Goal: Task Accomplishment & Management: Manage account settings

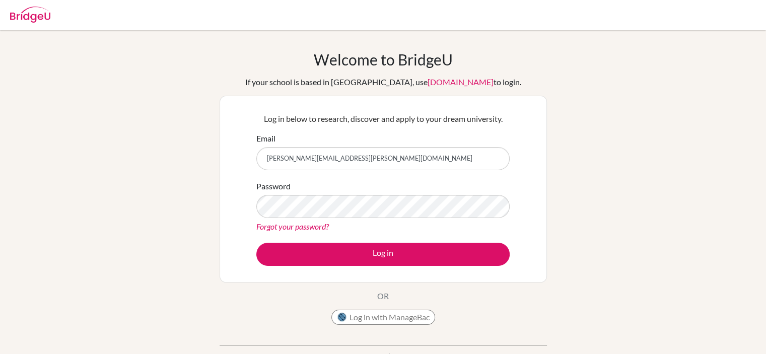
click at [615, 173] on div "Welcome to BridgeU If your school is based in China, use app.bridge-u.com.cn to…" at bounding box center [383, 214] width 766 height 329
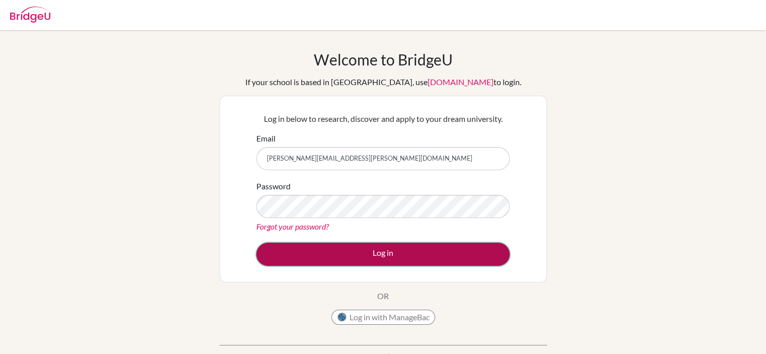
click at [409, 246] on button "Log in" at bounding box center [382, 254] width 253 height 23
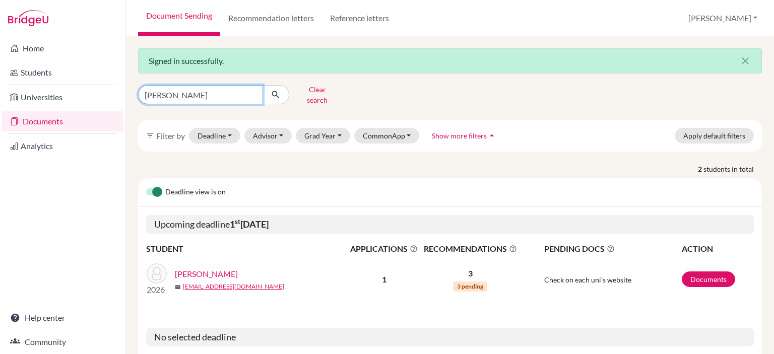
click at [254, 89] on input "[PERSON_NAME]" at bounding box center [200, 94] width 125 height 19
type input "yixin"
click button "submit" at bounding box center [275, 94] width 27 height 19
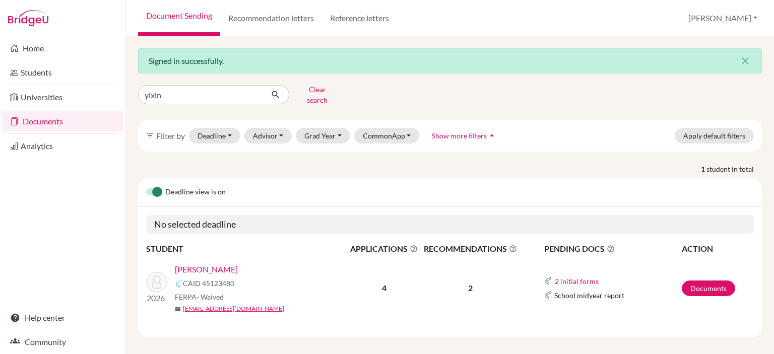
click at [201, 263] on link "Gao, Yixin" at bounding box center [206, 269] width 63 height 12
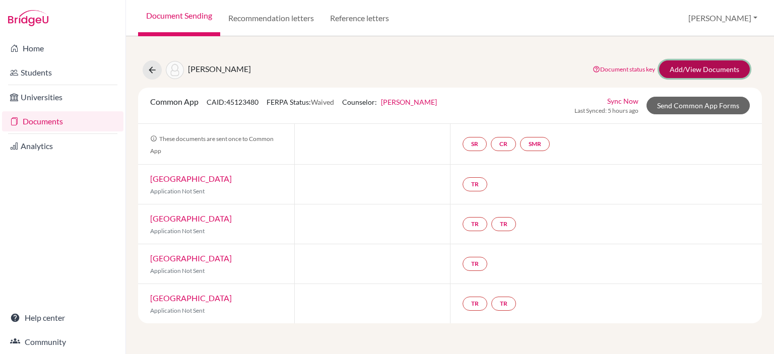
click at [710, 70] on link "Add/View Documents" at bounding box center [704, 69] width 91 height 18
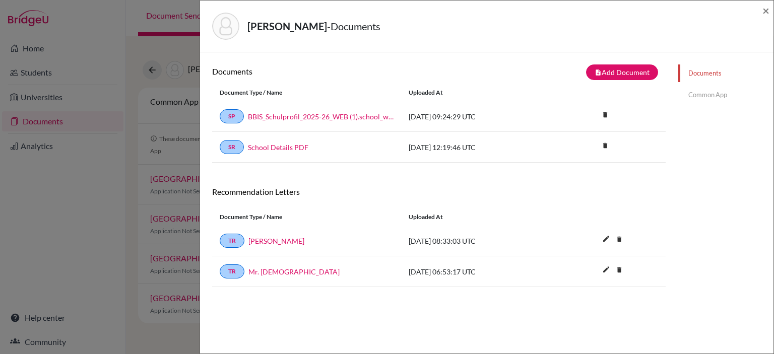
click at [720, 100] on link "Common App" at bounding box center [725, 95] width 95 height 18
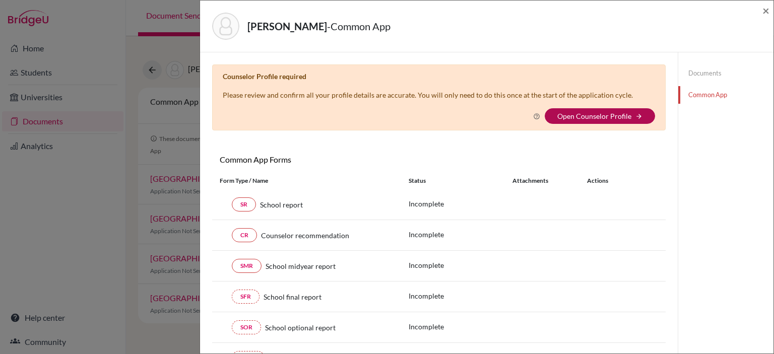
click at [588, 116] on link "Open Counselor Profile" at bounding box center [594, 116] width 74 height 9
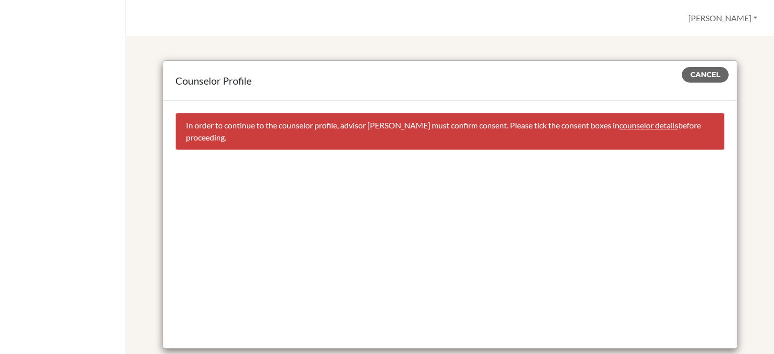
click at [619, 126] on link "counselor details" at bounding box center [648, 125] width 59 height 10
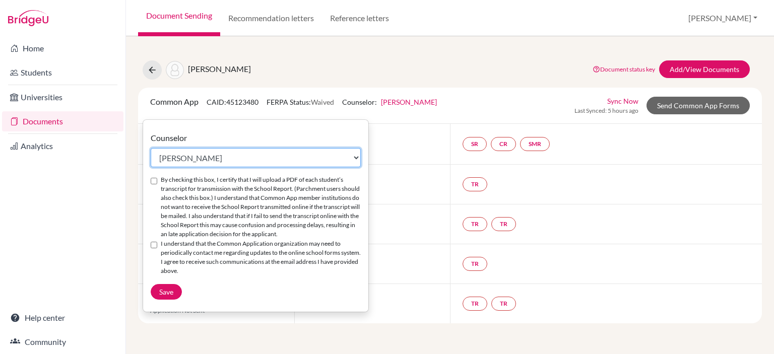
click at [252, 157] on select "Select counselor German Alvarez Jane Barker Simon Brodie Erika Crossley Maryam …" at bounding box center [256, 157] width 210 height 19
select select "227971"
click at [151, 148] on select "Select counselor German Alvarez Jane Barker Simon Brodie Erika Crossley Maryam …" at bounding box center [256, 157] width 210 height 19
click at [154, 181] on input "By checking this box, I certify that I will upload a PDF of each student’s tran…" at bounding box center [154, 181] width 7 height 7
checkbox input "true"
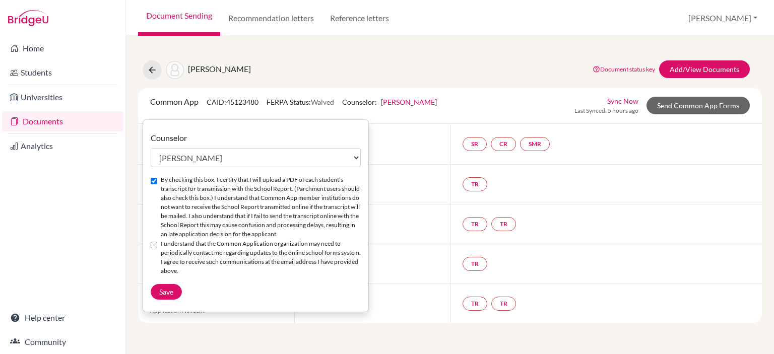
click at [151, 248] on input "I understand that the Common Application organization may need to periodically …" at bounding box center [154, 245] width 7 height 7
checkbox input "true"
click at [172, 296] on span "Save" at bounding box center [166, 292] width 14 height 9
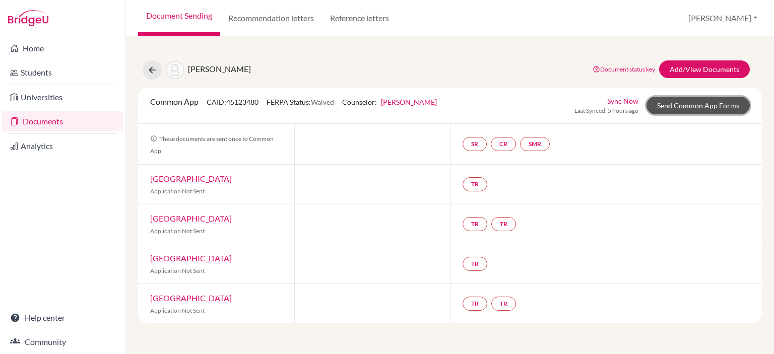
click at [679, 102] on link "Send Common App Forms" at bounding box center [697, 106] width 103 height 18
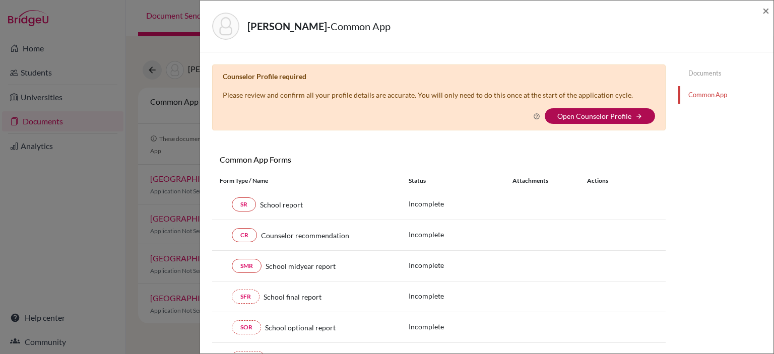
click at [621, 118] on link "Open Counselor Profile" at bounding box center [594, 116] width 74 height 9
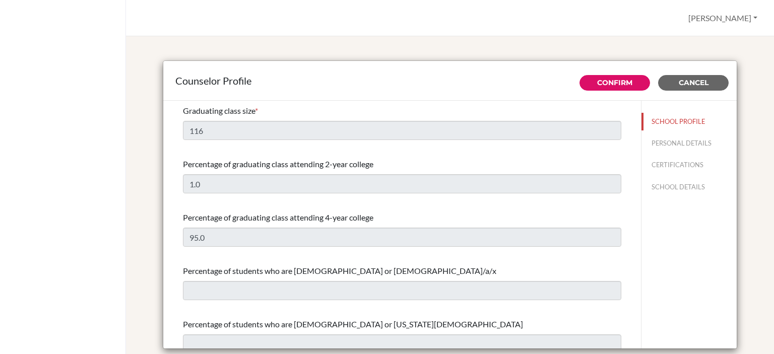
select select "0"
select select "350809"
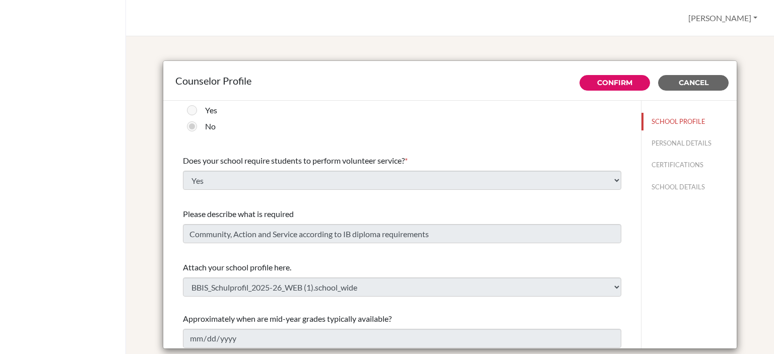
scroll to position [1172, 0]
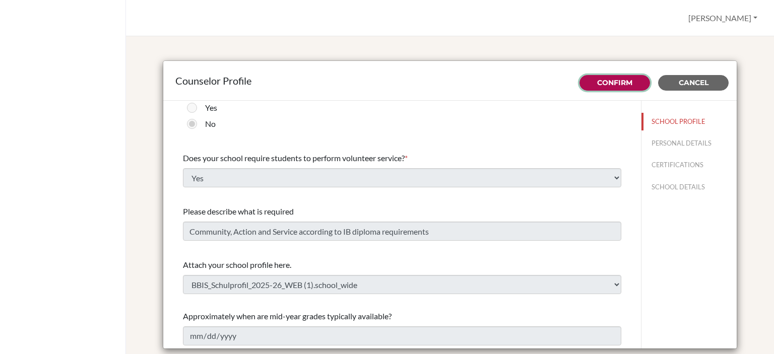
click at [586, 83] on button "Confirm" at bounding box center [614, 83] width 71 height 16
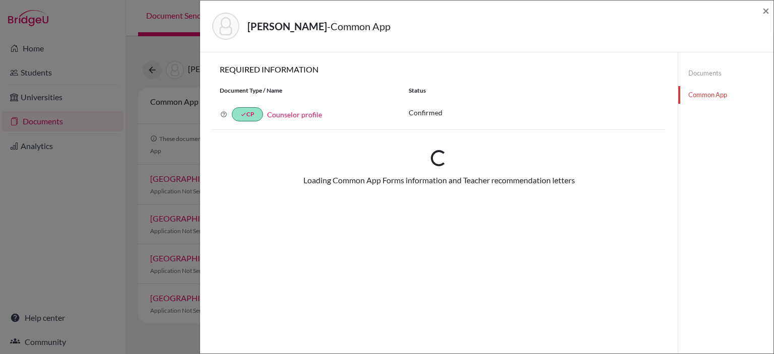
checkbox input "true"
select select "227971"
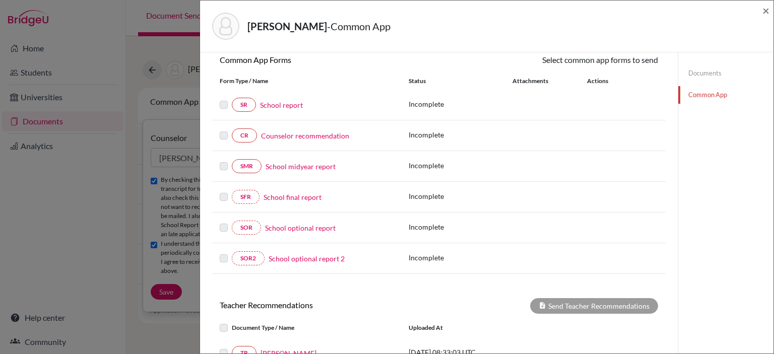
scroll to position [101, 0]
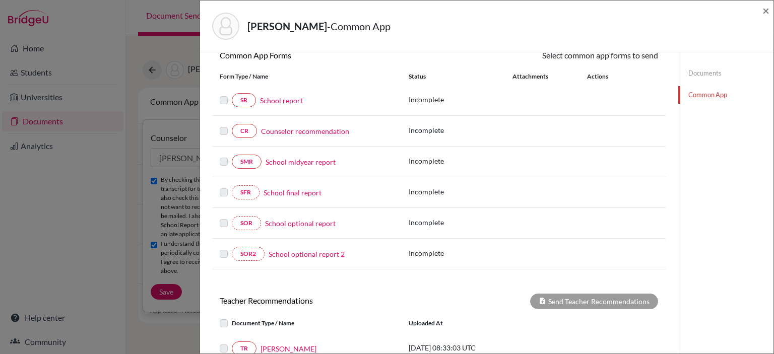
click at [297, 132] on link "Counselor recommendation" at bounding box center [305, 131] width 88 height 11
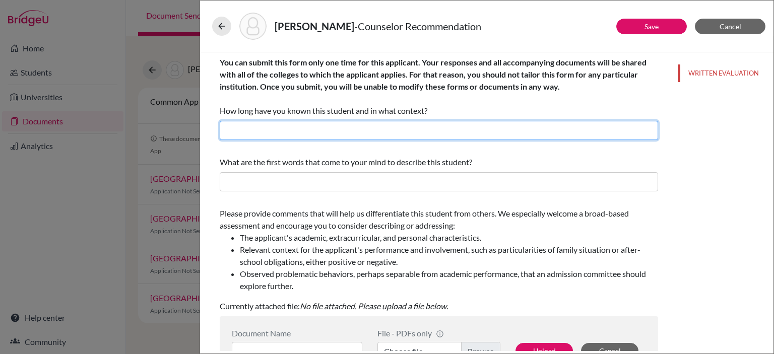
click at [298, 129] on input "text" at bounding box center [439, 130] width 438 height 19
type input "4 years, school counselor"
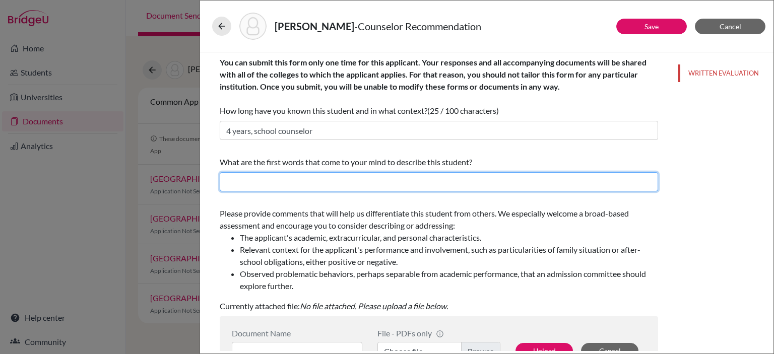
click at [300, 183] on input "text" at bounding box center [439, 181] width 438 height 19
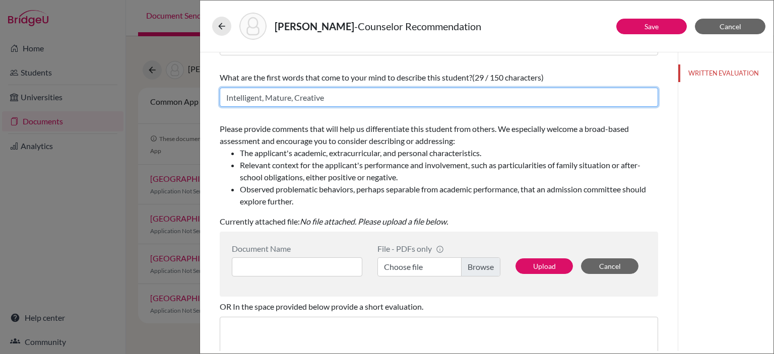
scroll to position [151, 0]
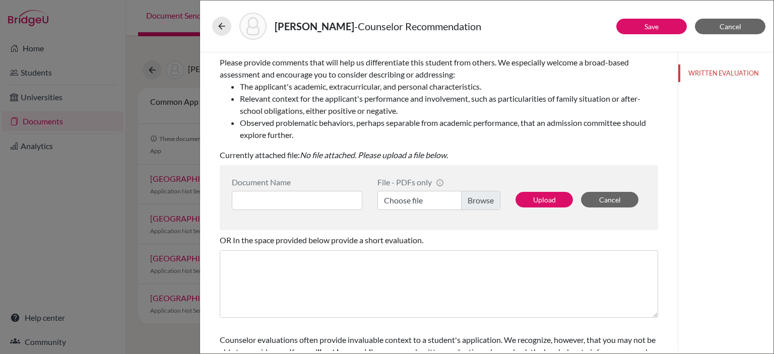
type input "Intelligent, Mature, Creative"
click at [301, 203] on input at bounding box center [297, 200] width 130 height 19
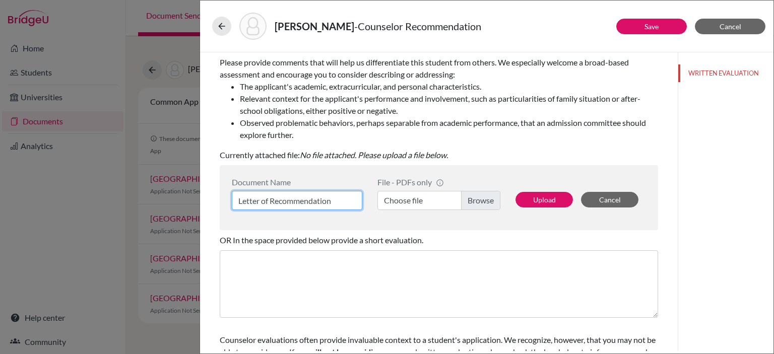
click at [236, 202] on input "Letter of Recommendation" at bounding box center [297, 200] width 130 height 19
type input "Counselor Letter of Recommendation"
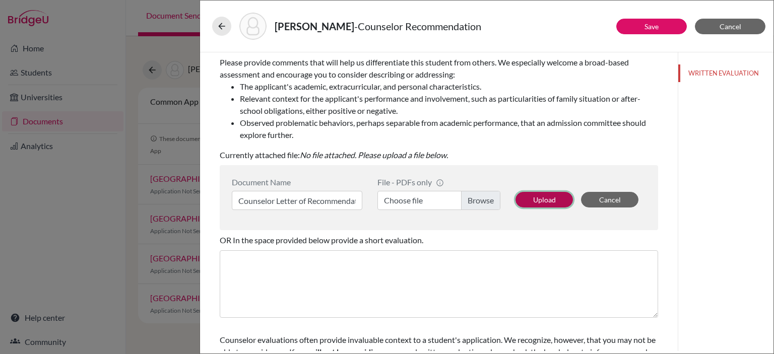
click at [525, 193] on button "Upload" at bounding box center [543, 200] width 57 height 16
click at [488, 204] on label "Choose file" at bounding box center [438, 200] width 123 height 19
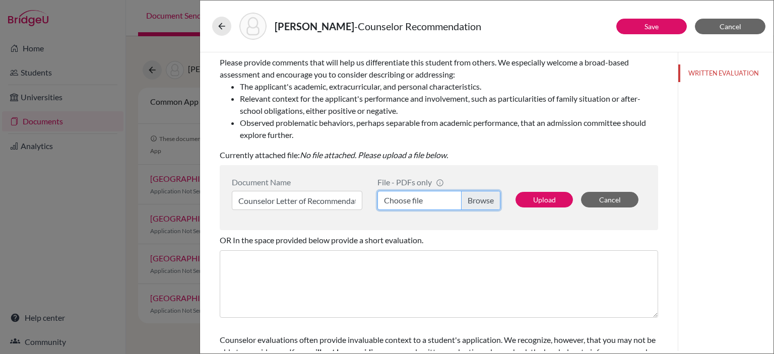
click at [488, 204] on input "Choose file" at bounding box center [438, 200] width 123 height 19
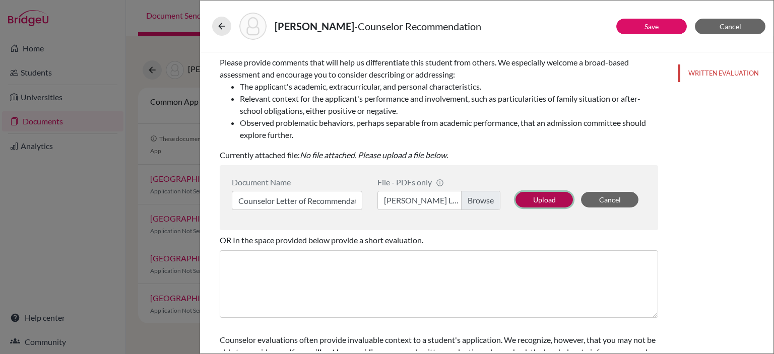
click at [540, 202] on button "Upload" at bounding box center [543, 200] width 57 height 16
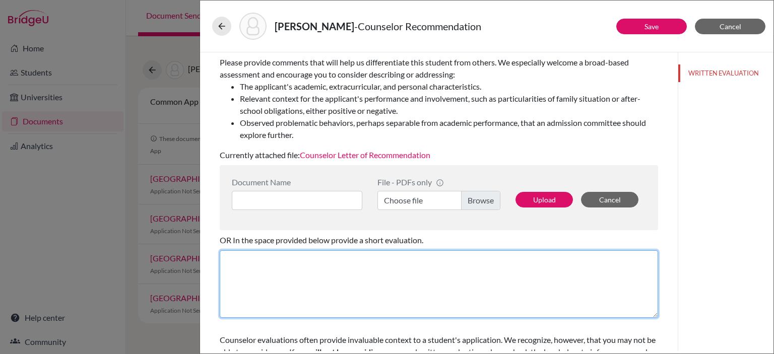
click at [355, 253] on textarea at bounding box center [439, 283] width 438 height 67
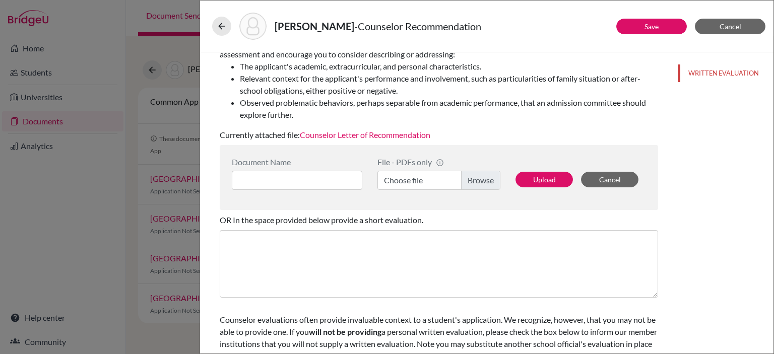
scroll to position [5, 0]
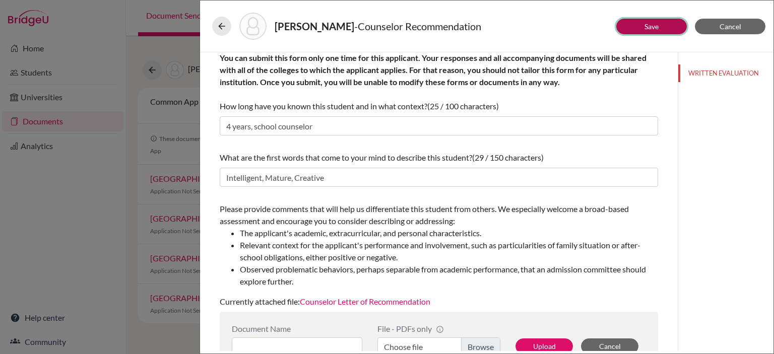
click at [624, 24] on button "Save" at bounding box center [651, 27] width 71 height 16
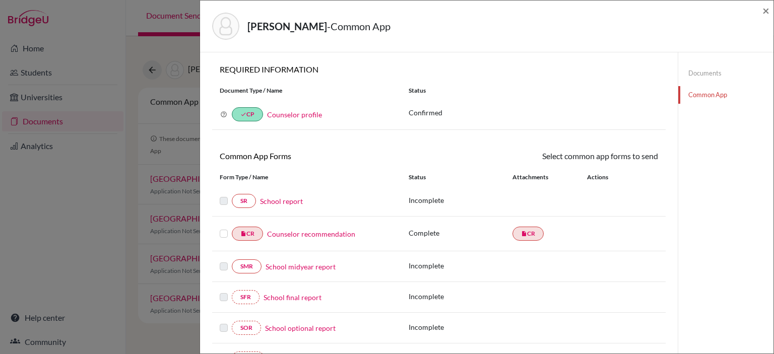
click at [282, 205] on link "School report" at bounding box center [281, 201] width 43 height 11
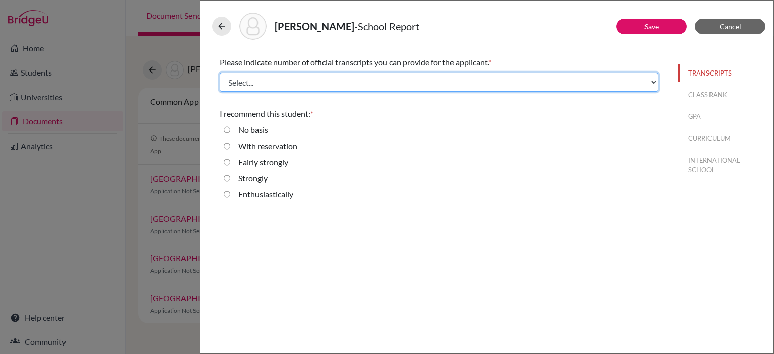
click at [256, 86] on select "Select... 1 2 3 4" at bounding box center [439, 82] width 438 height 19
click at [257, 84] on select "Select... 1 2 3 4" at bounding box center [439, 82] width 438 height 19
click at [220, 73] on select "Select... 1 2 3 4" at bounding box center [439, 82] width 438 height 19
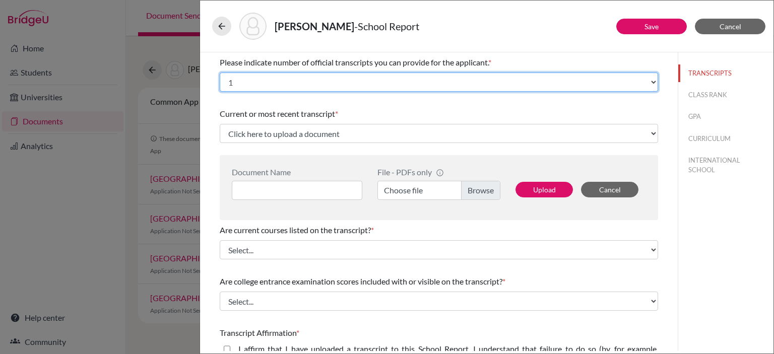
click at [280, 77] on select "Select... 1 2 3 4" at bounding box center [439, 82] width 438 height 19
select select "2"
click at [220, 73] on select "Select... 1 2 3 4" at bounding box center [439, 82] width 438 height 19
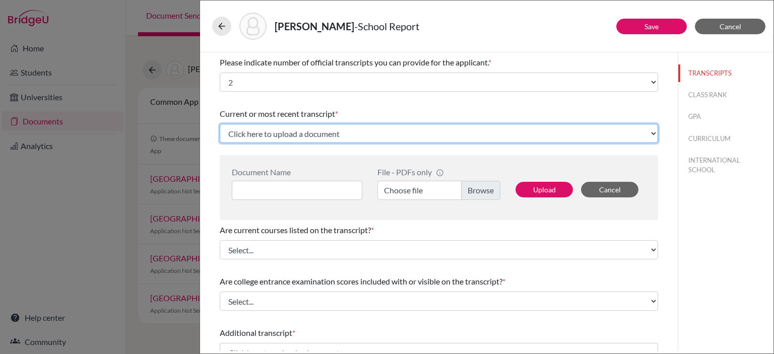
click at [250, 135] on select "Click here to upload a document Upload New File" at bounding box center [439, 133] width 438 height 19
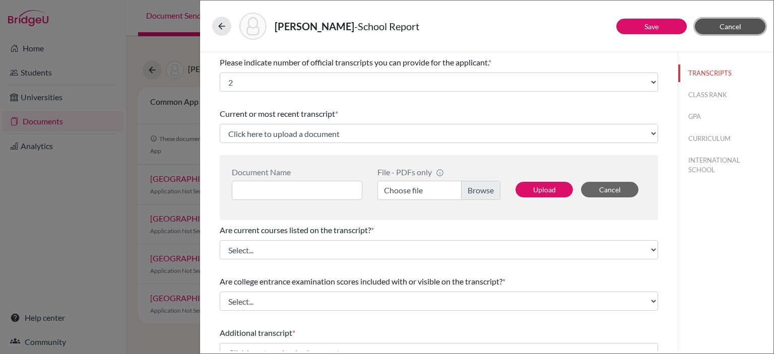
click at [715, 29] on button "Cancel" at bounding box center [730, 27] width 71 height 16
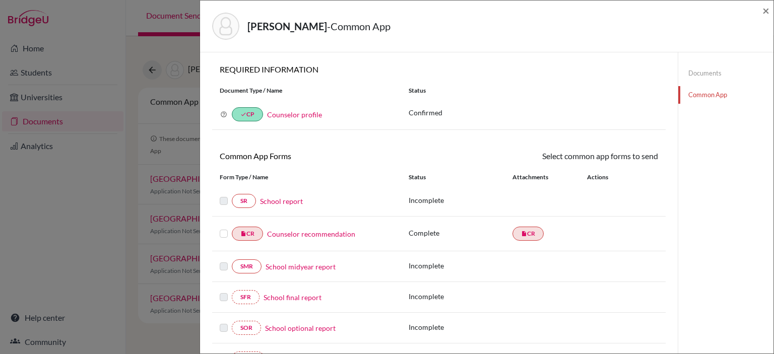
click at [697, 75] on link "Documents" at bounding box center [725, 73] width 95 height 18
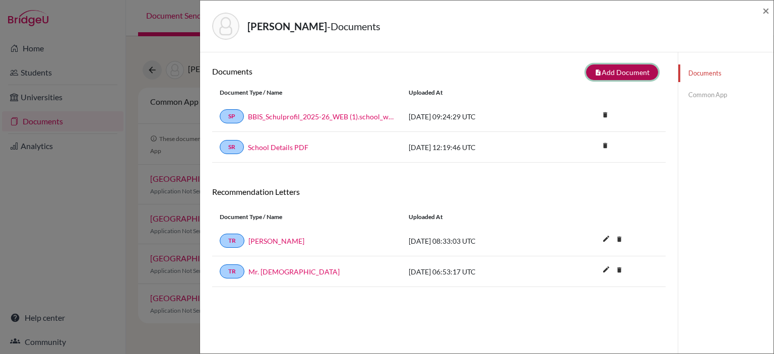
click at [604, 72] on button "note_add Add Document" at bounding box center [622, 72] width 72 height 16
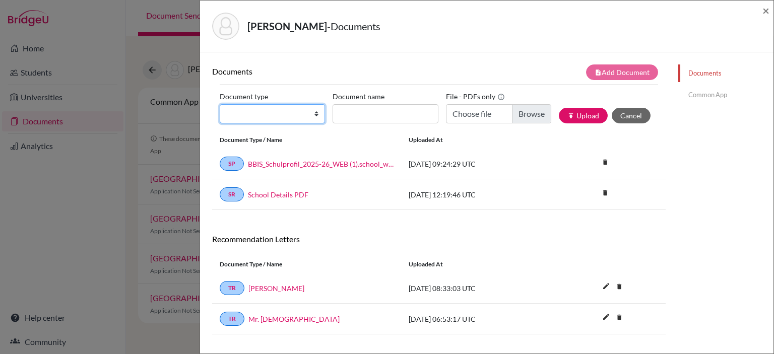
click at [284, 114] on select "Change explanation for Common App reports Counselor recommendation Internationa…" at bounding box center [272, 113] width 105 height 19
select select "2"
click at [220, 104] on select "Change explanation for Common App reports Counselor recommendation Internationa…" at bounding box center [272, 113] width 105 height 19
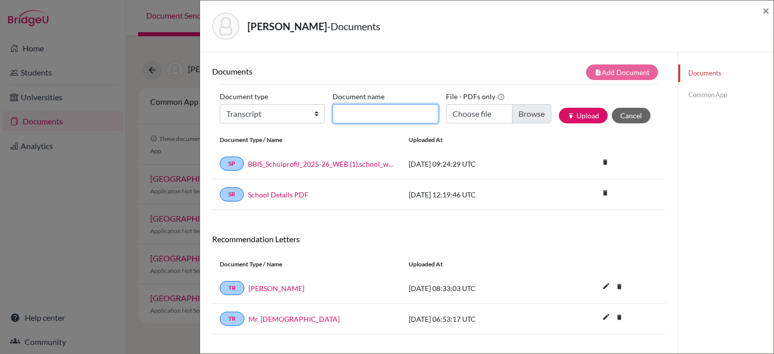
click at [357, 109] on input "Document name" at bounding box center [384, 113] width 105 height 19
type input "Grade 11 Transcript"
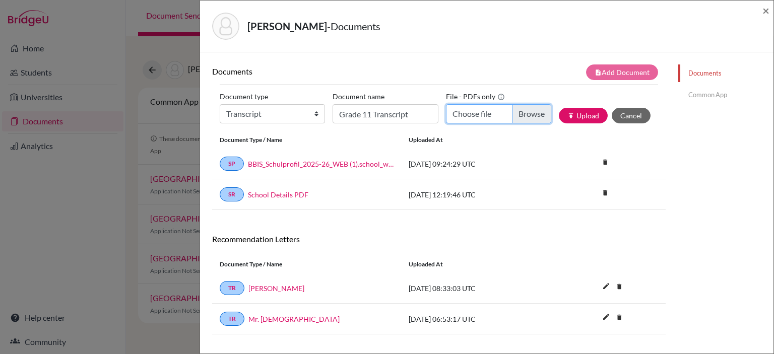
click at [524, 118] on input "Choose file" at bounding box center [498, 113] width 105 height 19
type input "C:\fakepath\Gao_Yixin_Transcript.pdf"
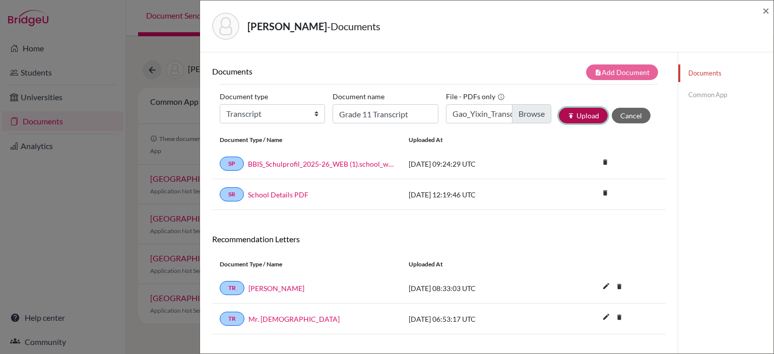
click at [570, 117] on button "publish Upload" at bounding box center [583, 116] width 49 height 16
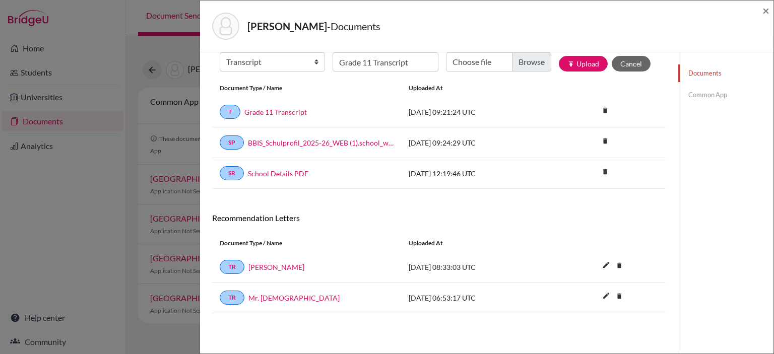
scroll to position [52, 0]
click at [704, 92] on link "Common App" at bounding box center [725, 95] width 95 height 18
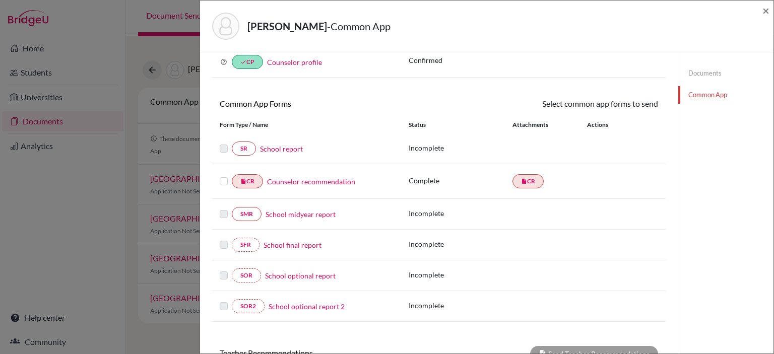
click at [218, 179] on div "insert_drive_file CR Counselor recommendation" at bounding box center [306, 181] width 189 height 14
click at [223, 175] on label at bounding box center [224, 175] width 8 height 0
click at [0, 0] on input "checkbox" at bounding box center [0, 0] width 0 height 0
click at [627, 106] on link "Send" at bounding box center [637, 106] width 42 height 16
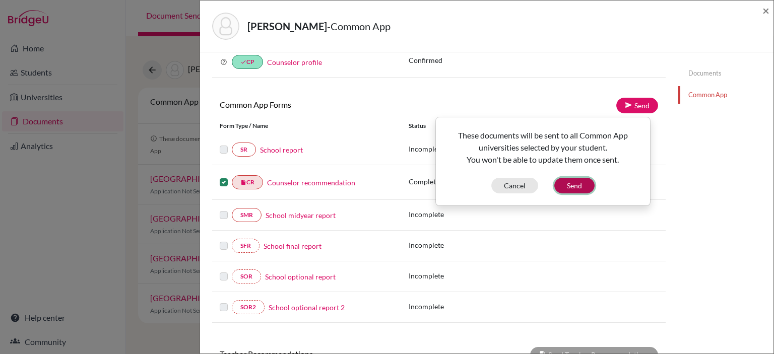
click at [580, 190] on button "Send" at bounding box center [574, 186] width 40 height 16
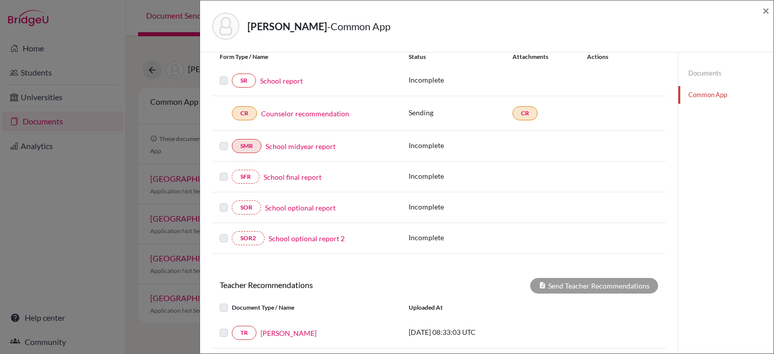
scroll to position [251, 0]
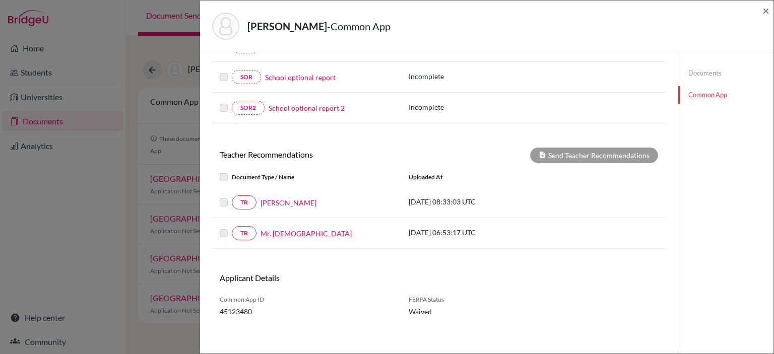
click at [232, 171] on label at bounding box center [232, 171] width 0 height 0
click at [232, 172] on label at bounding box center [232, 172] width 0 height 0
drag, startPoint x: 226, startPoint y: 207, endPoint x: 221, endPoint y: 195, distance: 13.1
click at [226, 206] on div "TR Ms. Hadzic" at bounding box center [307, 203] width 174 height 14
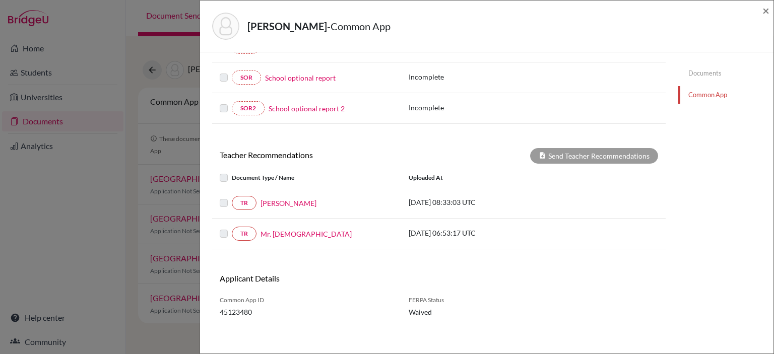
click at [221, 197] on div at bounding box center [226, 203] width 12 height 12
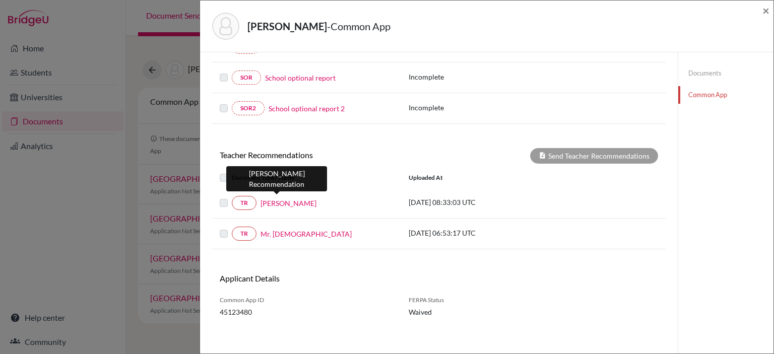
click at [274, 198] on link "Ms. Hadzic" at bounding box center [288, 203] width 56 height 11
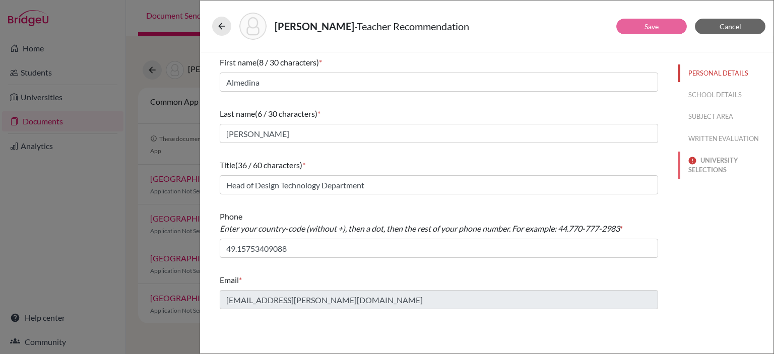
click at [716, 172] on button "UNIVERSITY SELECTIONS" at bounding box center [725, 165] width 95 height 27
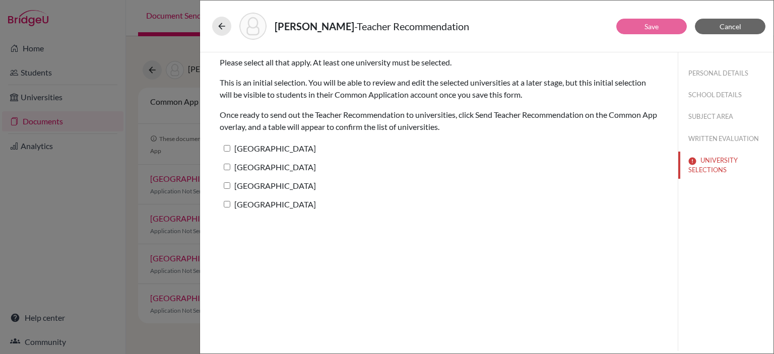
click at [224, 148] on input "University of Chicago" at bounding box center [227, 148] width 7 height 7
checkbox input "true"
click at [228, 167] on input "Carnegie Mellon University" at bounding box center [227, 167] width 7 height 7
checkbox input "true"
click at [227, 189] on label "Northeastern University" at bounding box center [268, 185] width 96 height 15
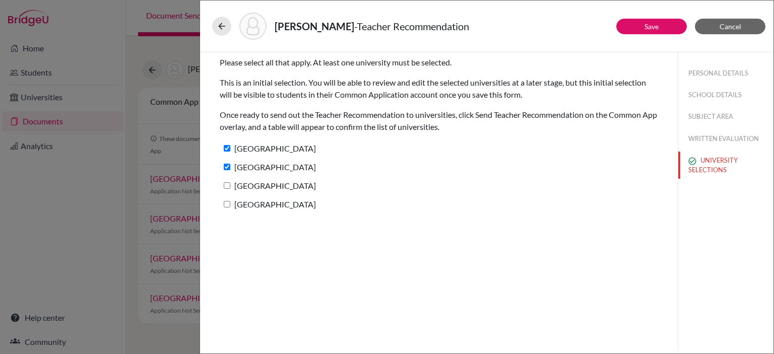
click at [227, 189] on input "Northeastern University" at bounding box center [227, 185] width 7 height 7
checkbox input "true"
click at [224, 206] on input "Case Western Reserve University" at bounding box center [227, 204] width 7 height 7
checkbox input "true"
click at [649, 33] on button "Save" at bounding box center [651, 27] width 71 height 16
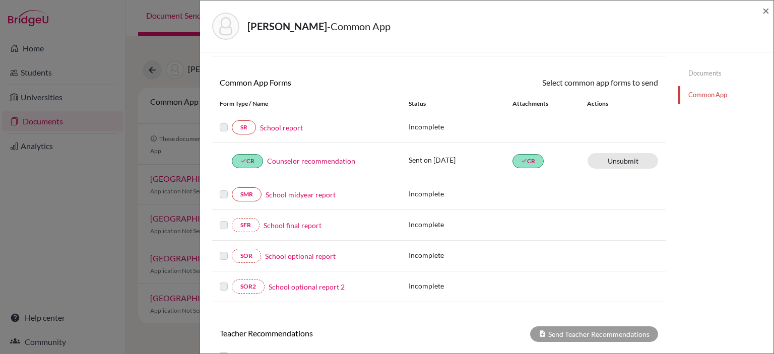
scroll to position [252, 0]
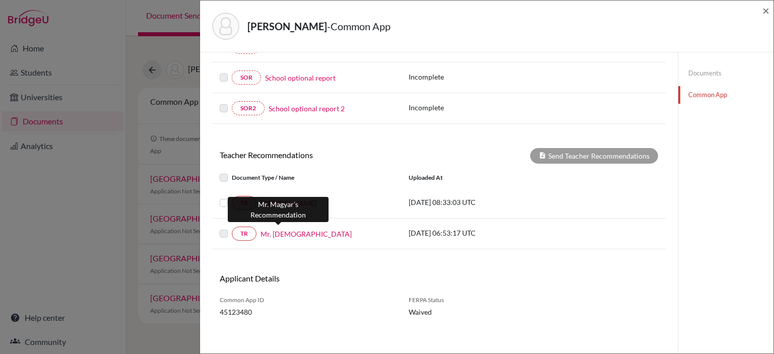
click at [270, 229] on link "Mr. Magyar" at bounding box center [305, 234] width 91 height 11
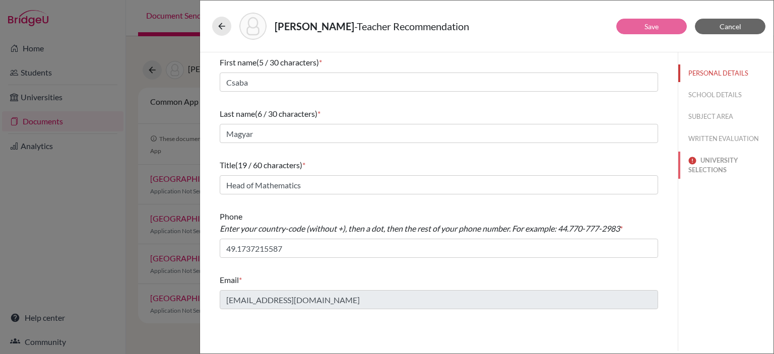
click at [717, 163] on button "UNIVERSITY SELECTIONS" at bounding box center [725, 165] width 95 height 27
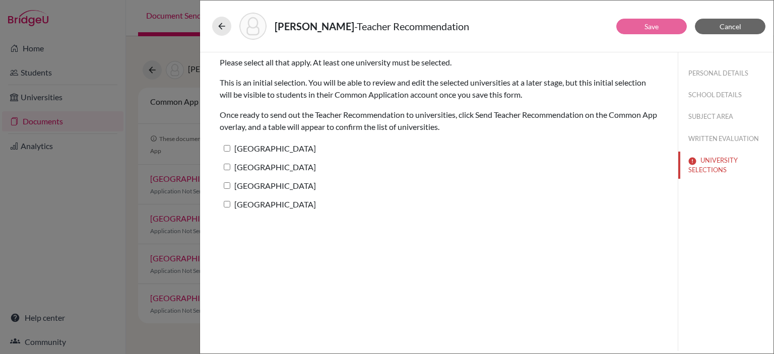
click at [224, 146] on input "University of Chicago" at bounding box center [227, 148] width 7 height 7
checkbox input "true"
click at [224, 174] on label "Carnegie Mellon University" at bounding box center [268, 167] width 96 height 15
click at [224, 170] on input "Carnegie Mellon University" at bounding box center [227, 167] width 7 height 7
checkbox input "true"
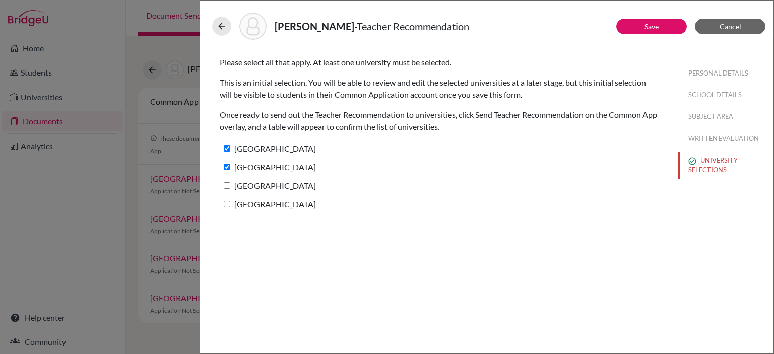
click at [226, 185] on input "Northeastern University" at bounding box center [227, 185] width 7 height 7
checkbox input "true"
click at [224, 204] on input "Case Western Reserve University" at bounding box center [227, 204] width 7 height 7
checkbox input "true"
click at [647, 34] on div "Gao, Yixin - Teacher Recommendation" at bounding box center [486, 26] width 549 height 27
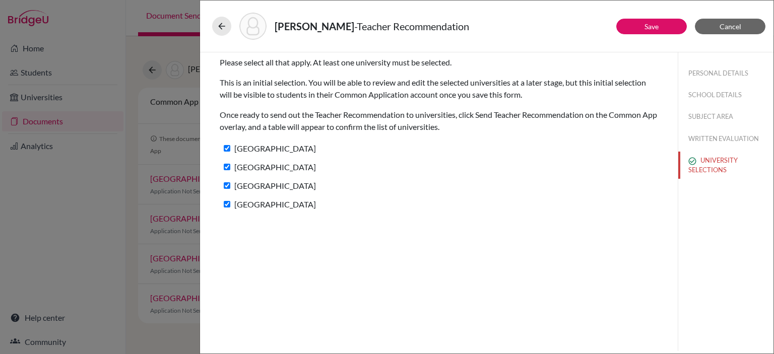
click at [637, 36] on div "Gao, Yixin - Teacher Recommendation" at bounding box center [486, 26] width 549 height 27
click at [632, 23] on button "Save" at bounding box center [651, 27] width 71 height 16
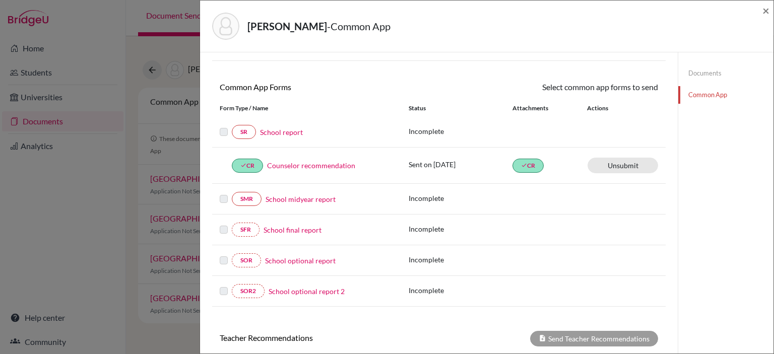
scroll to position [252, 0]
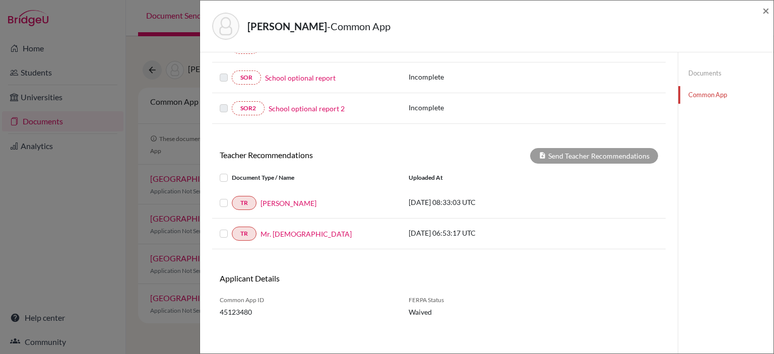
click at [232, 172] on label at bounding box center [232, 172] width 0 height 0
click at [0, 0] on input "checkbox" at bounding box center [0, 0] width 0 height 0
click at [232, 228] on label at bounding box center [232, 228] width 0 height 0
click at [0, 0] on input "checkbox" at bounding box center [0, 0] width 0 height 0
click at [593, 157] on button "Send Teacher Recommendations" at bounding box center [594, 156] width 128 height 16
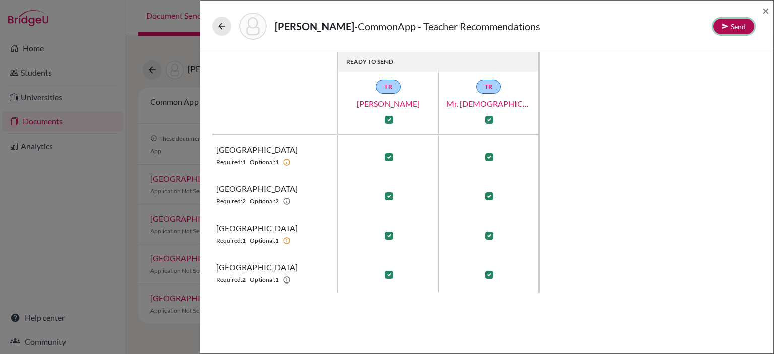
click at [727, 23] on icon at bounding box center [724, 26] width 7 height 7
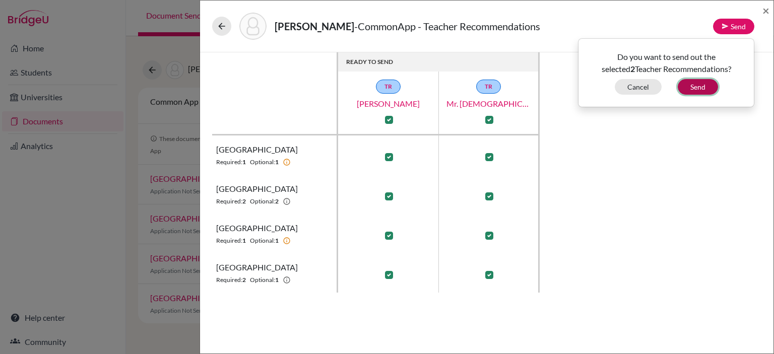
click at [701, 87] on button "Send" at bounding box center [697, 87] width 40 height 16
checkbox input "false"
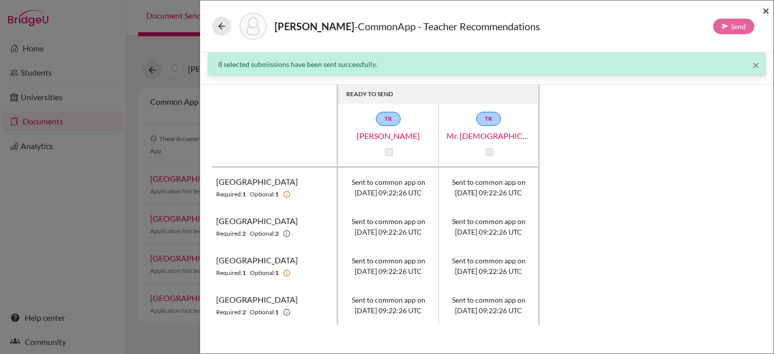
click at [764, 12] on span "×" at bounding box center [765, 10] width 7 height 15
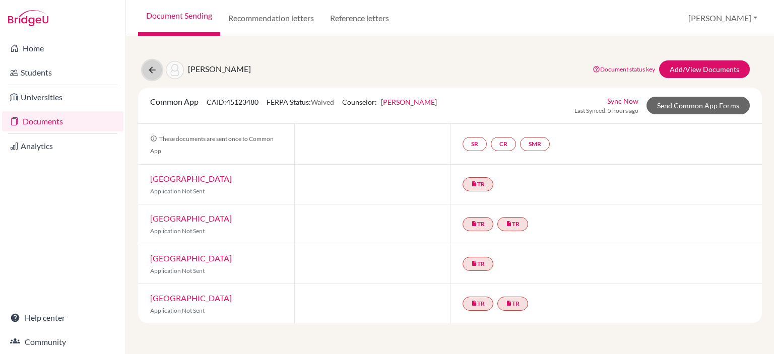
click at [152, 72] on icon at bounding box center [152, 70] width 10 height 10
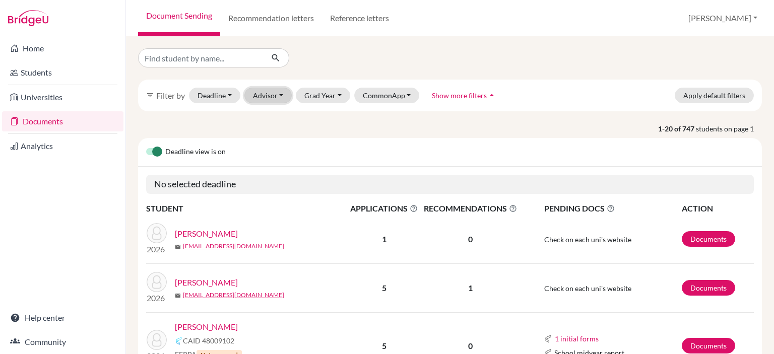
click at [262, 99] on button "Advisor" at bounding box center [268, 96] width 48 height 16
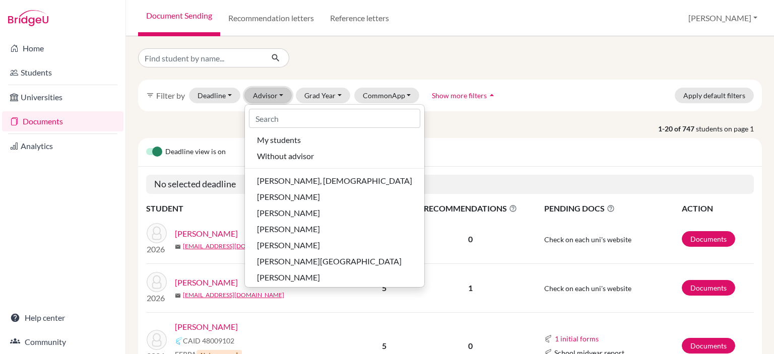
click at [262, 99] on button "Advisor" at bounding box center [268, 96] width 48 height 16
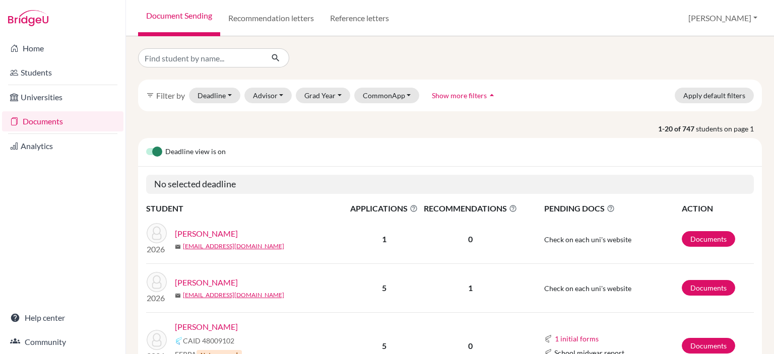
click at [273, 87] on div "filter_list Filter by Deadline - Select a date range Or double click for a sing…" at bounding box center [450, 96] width 624 height 32
click at [270, 94] on button "Advisor" at bounding box center [268, 96] width 48 height 16
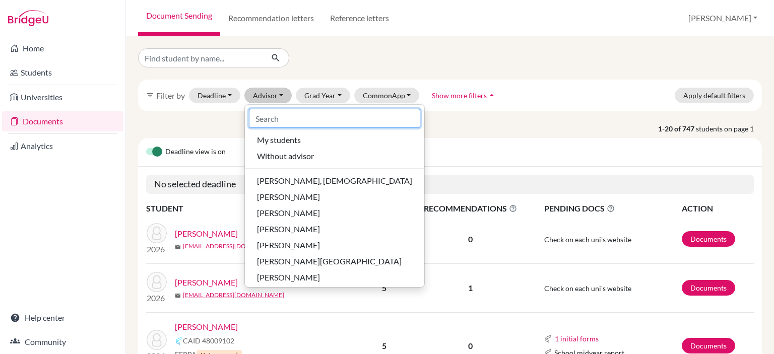
click at [265, 117] on input at bounding box center [334, 118] width 171 height 19
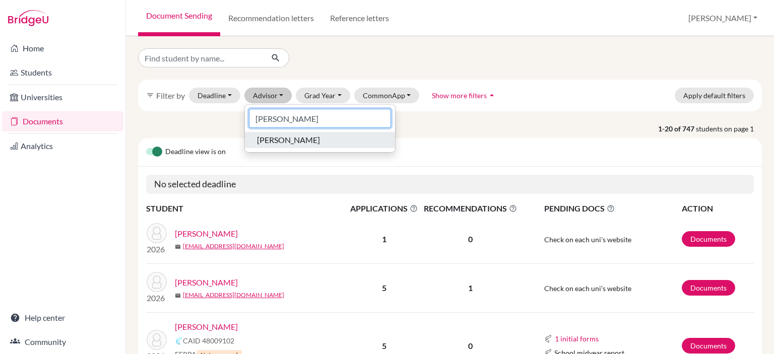
type input "kurt"
click at [306, 138] on div "Garbe, Kurt" at bounding box center [320, 140] width 126 height 12
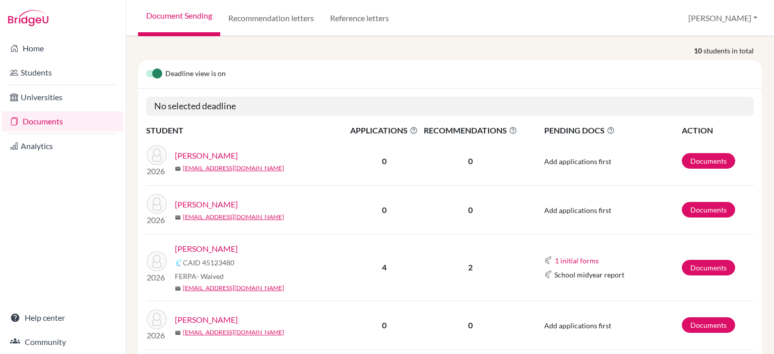
scroll to position [102, 0]
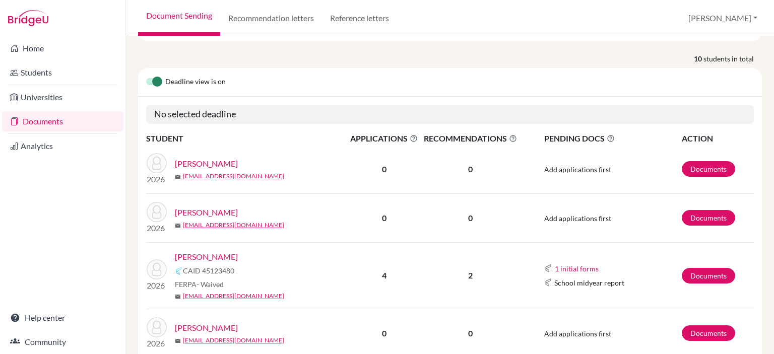
click at [217, 162] on link "[PERSON_NAME]" at bounding box center [206, 164] width 63 height 12
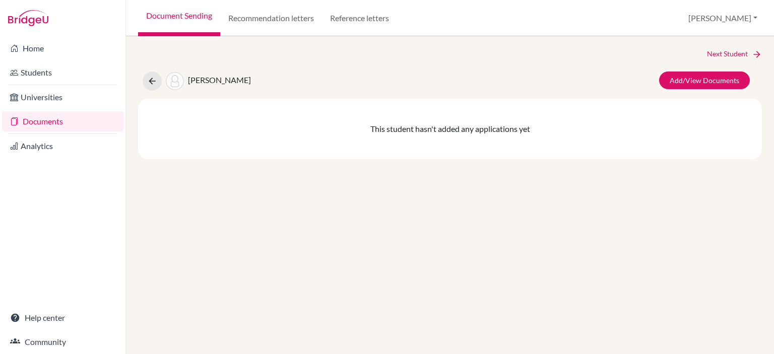
click at [207, 82] on span "[PERSON_NAME]" at bounding box center [219, 80] width 63 height 10
click at [703, 73] on link "Add/View Documents" at bounding box center [704, 81] width 91 height 18
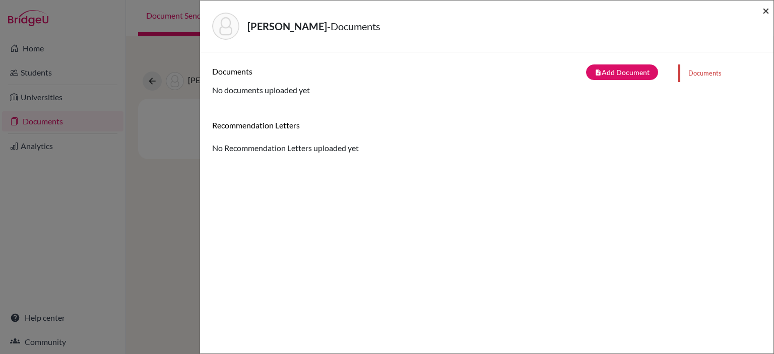
click at [766, 10] on span "×" at bounding box center [765, 10] width 7 height 15
click at [42, 55] on div "Borgmann, Martin - Documents × Documents note_add Add Document Document type Ch…" at bounding box center [387, 177] width 774 height 354
click at [35, 50] on div "Borgmann, Martin - Documents × Documents note_add Add Document Document type Ch…" at bounding box center [387, 177] width 774 height 354
click at [763, 12] on span "×" at bounding box center [765, 10] width 7 height 15
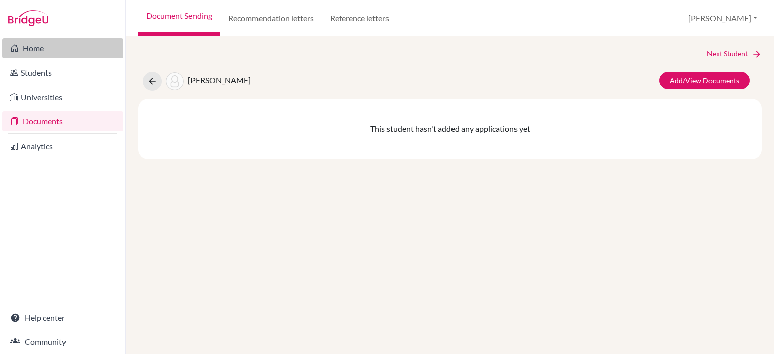
click at [42, 44] on link "Home" at bounding box center [62, 48] width 121 height 20
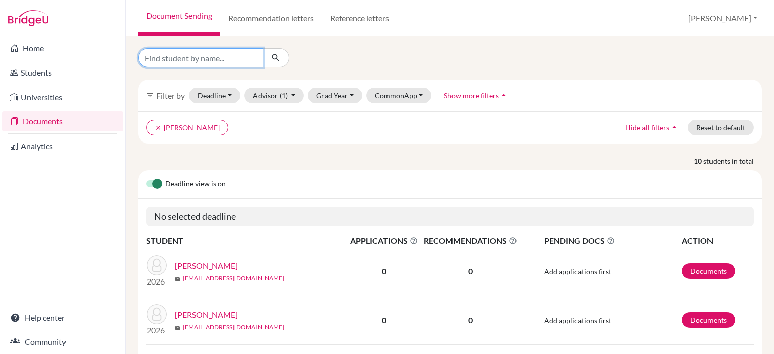
click at [226, 54] on input "Find student by name..." at bounding box center [200, 57] width 125 height 19
type input "marcel"
click at [282, 62] on button "submit" at bounding box center [275, 57] width 27 height 19
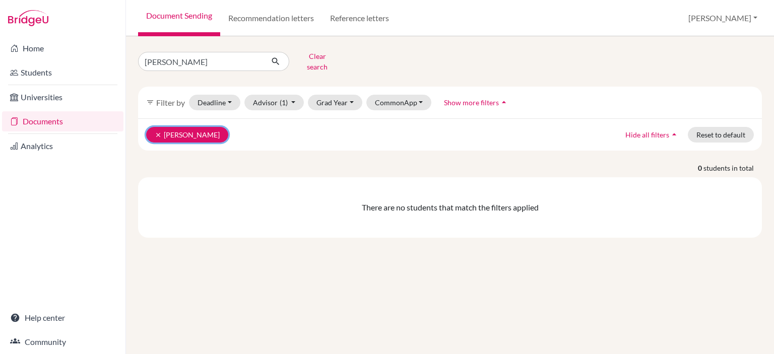
click at [156, 131] on icon "clear" at bounding box center [158, 134] width 7 height 7
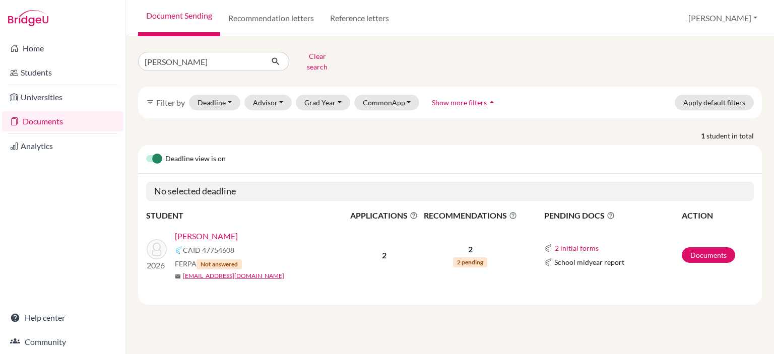
click at [228, 230] on link "[PERSON_NAME]" at bounding box center [206, 236] width 63 height 12
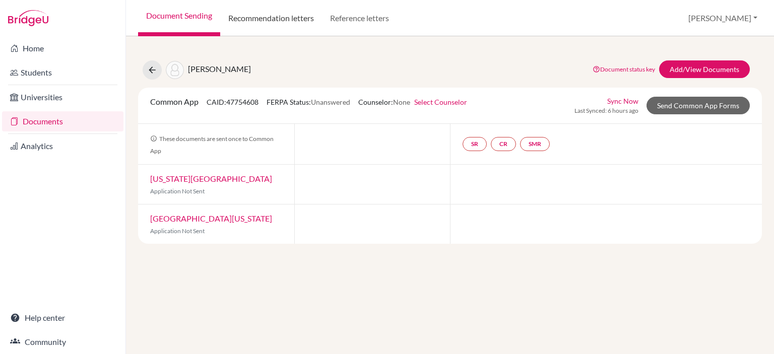
click at [283, 12] on link "Recommendation letters" at bounding box center [271, 18] width 102 height 36
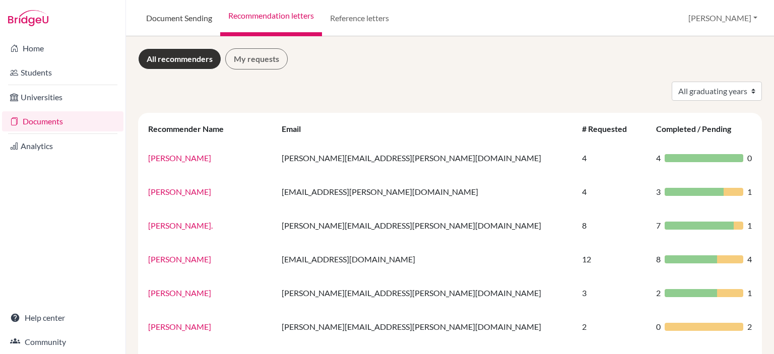
click at [170, 22] on link "Document Sending" at bounding box center [179, 18] width 82 height 36
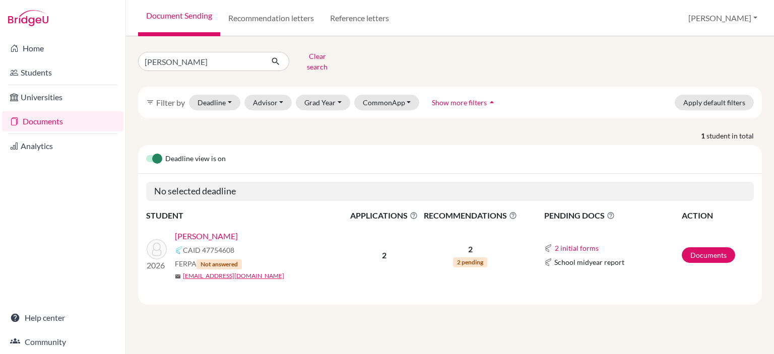
click at [194, 230] on link "[PERSON_NAME]" at bounding box center [206, 236] width 63 height 12
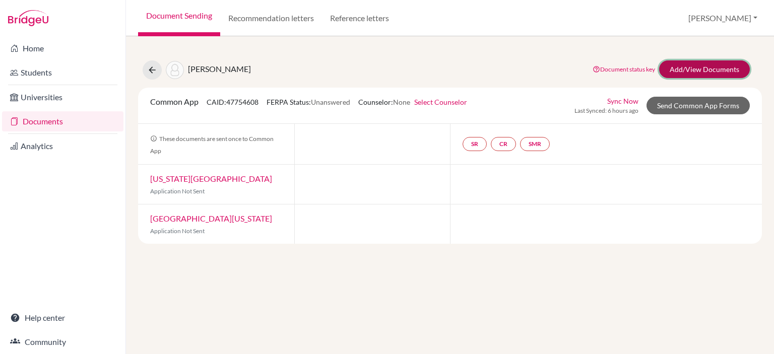
click at [686, 66] on link "Add/View Documents" at bounding box center [704, 69] width 91 height 18
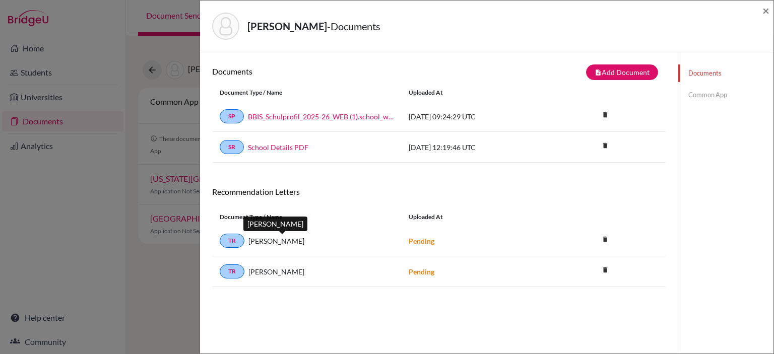
click at [264, 240] on span "[PERSON_NAME]" at bounding box center [276, 241] width 56 height 11
click at [228, 241] on link "TR" at bounding box center [232, 241] width 25 height 14
drag, startPoint x: 412, startPoint y: 239, endPoint x: 171, endPoint y: 102, distance: 277.5
click at [405, 236] on div "Pending" at bounding box center [495, 241] width 189 height 11
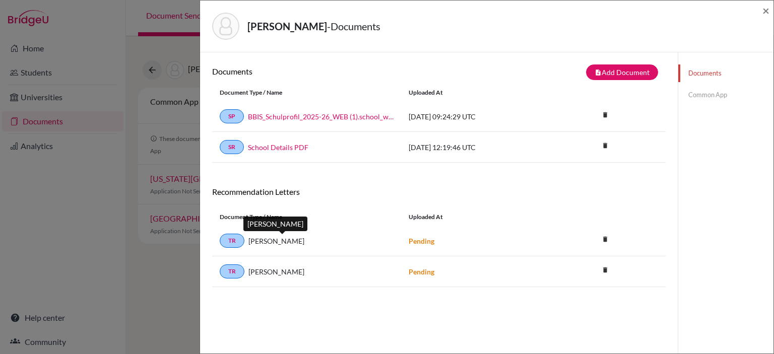
click at [277, 239] on span "[PERSON_NAME]" at bounding box center [276, 241] width 56 height 11
click at [224, 242] on link "TR" at bounding box center [232, 241] width 25 height 14
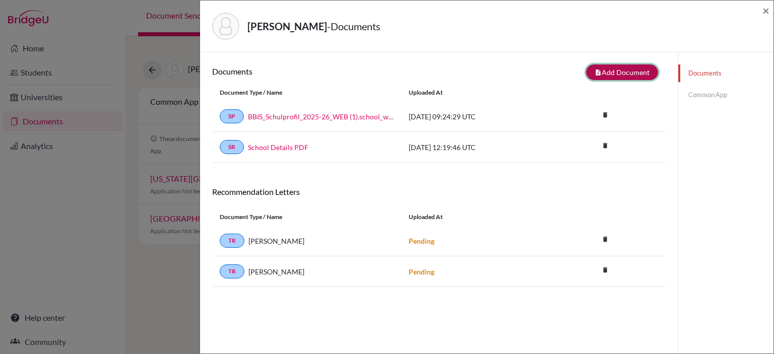
click at [639, 75] on button "note_add Add Document" at bounding box center [622, 72] width 72 height 16
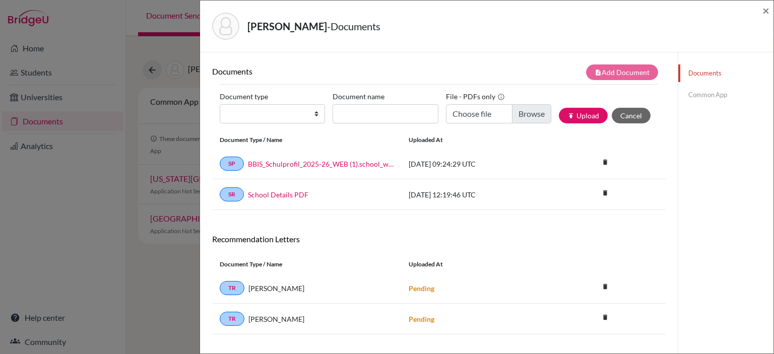
click at [284, 103] on div "Document type Change explanation for Common App reports Counselor recommendatio…" at bounding box center [276, 106] width 113 height 35
click at [273, 112] on select "Change explanation for Common App reports Counselor recommendation Internationa…" at bounding box center [272, 113] width 105 height 19
select select "5"
click at [220, 104] on select "Change explanation for Common App reports Counselor recommendation Internationa…" at bounding box center [272, 113] width 105 height 19
drag, startPoint x: 350, startPoint y: 288, endPoint x: 243, endPoint y: 279, distance: 107.6
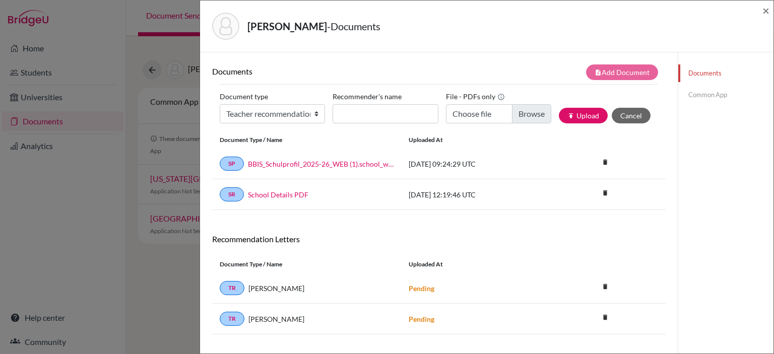
click at [243, 279] on div "TR [PERSON_NAME] Pending delete Delete this document? Cancel Delete" at bounding box center [438, 288] width 453 height 31
copy span "[PERSON_NAME]"
click at [375, 114] on input "Recommender's name" at bounding box center [384, 113] width 105 height 19
paste input "[PERSON_NAME]"
type input "[PERSON_NAME]"
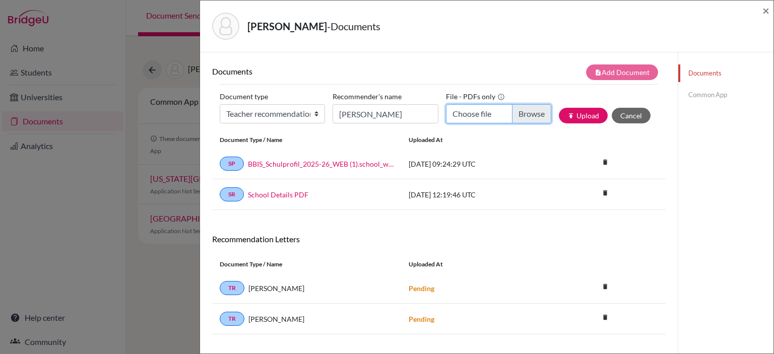
click at [526, 112] on input "Choose file" at bounding box center [498, 113] width 105 height 19
click at [524, 115] on input "Choose file" at bounding box center [498, 113] width 105 height 19
type input "C:\fakepath\[PERSON_NAME].pdf"
click at [566, 118] on button "publish Upload" at bounding box center [583, 116] width 49 height 16
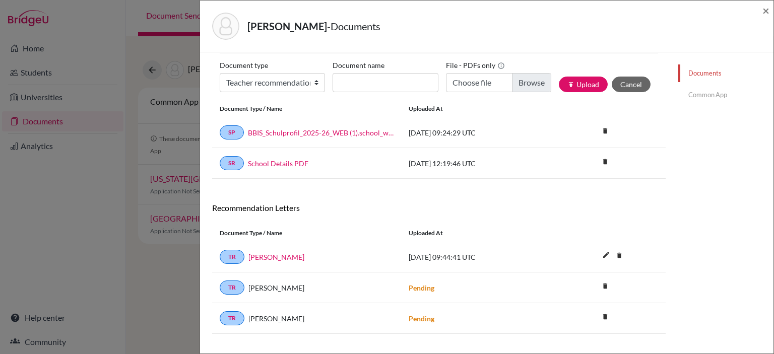
scroll to position [52, 0]
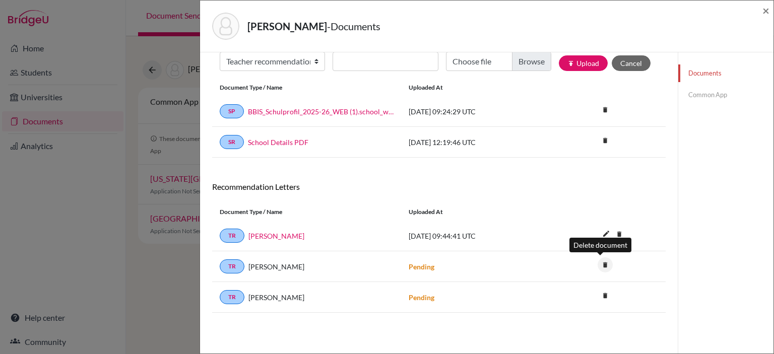
click at [602, 263] on icon "delete" at bounding box center [604, 264] width 15 height 15
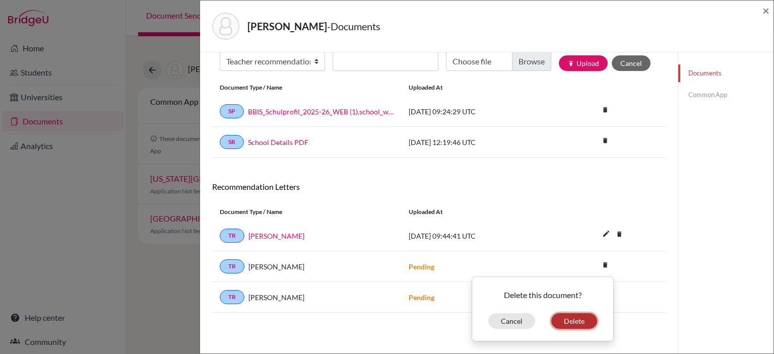
click at [563, 322] on button "Delete" at bounding box center [574, 321] width 46 height 16
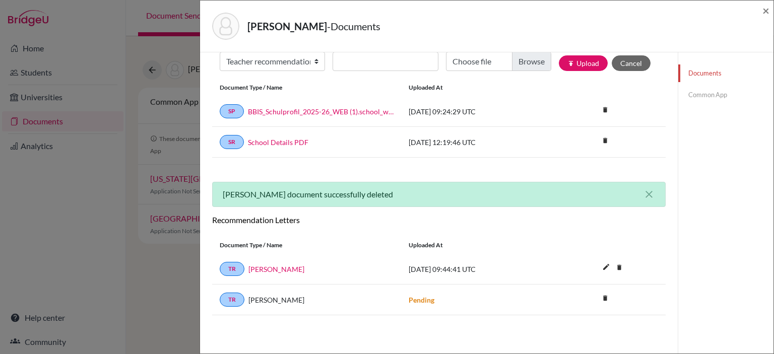
click at [650, 193] on div "[PERSON_NAME] document successfully deleted close" at bounding box center [438, 194] width 453 height 25
click at [643, 193] on icon "close" at bounding box center [649, 194] width 12 height 12
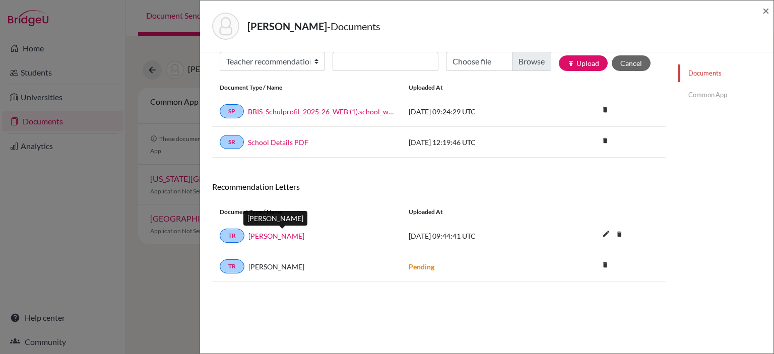
click at [300, 231] on link "[PERSON_NAME]" at bounding box center [276, 236] width 56 height 11
click at [766, 8] on span "×" at bounding box center [765, 10] width 7 height 15
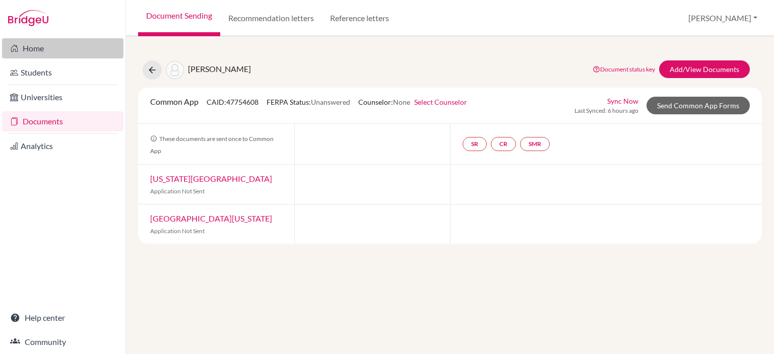
click at [20, 40] on link "Home" at bounding box center [62, 48] width 121 height 20
